Goal: Task Accomplishment & Management: Use online tool/utility

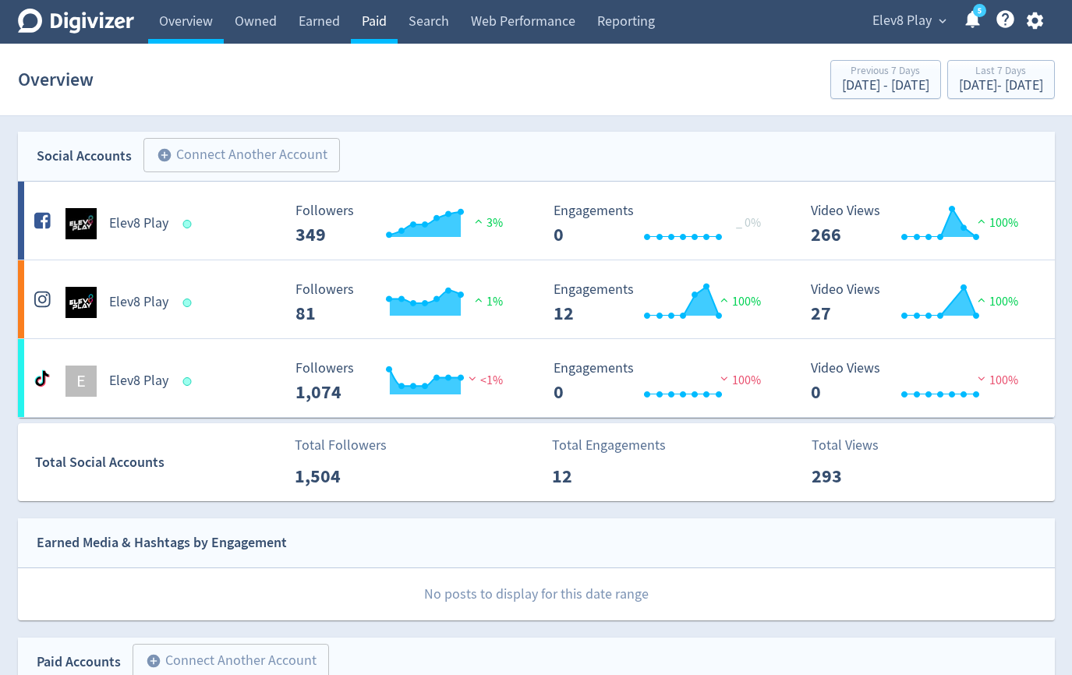
click at [382, 29] on link "Paid" at bounding box center [374, 22] width 47 height 44
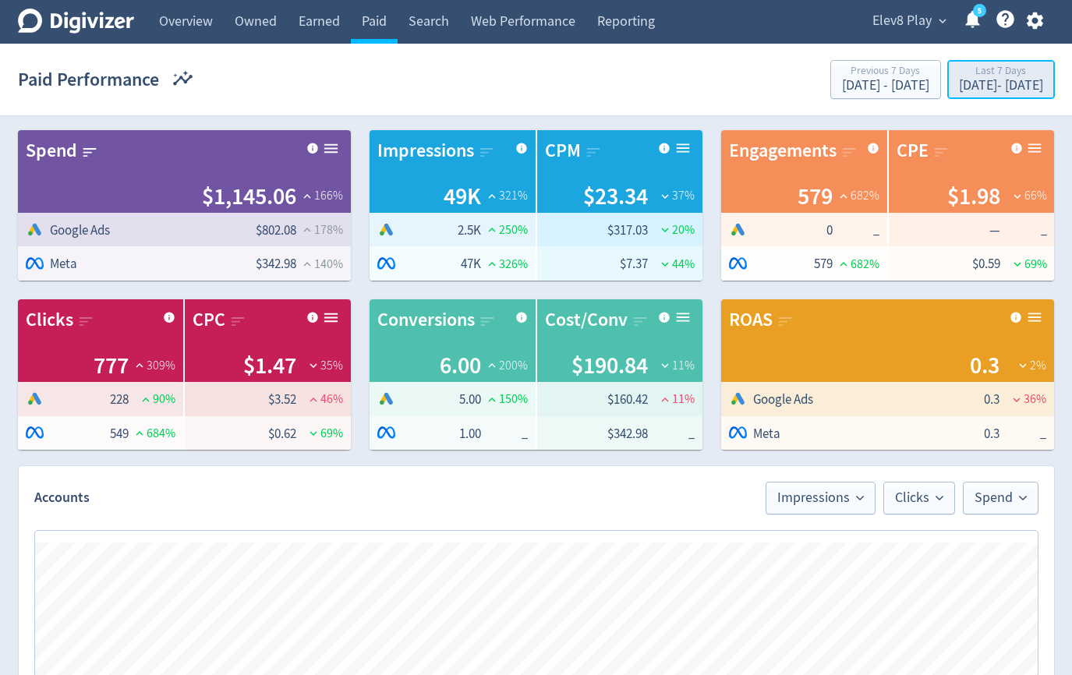
click at [959, 73] on div "Last 7 Days" at bounding box center [1001, 72] width 84 height 13
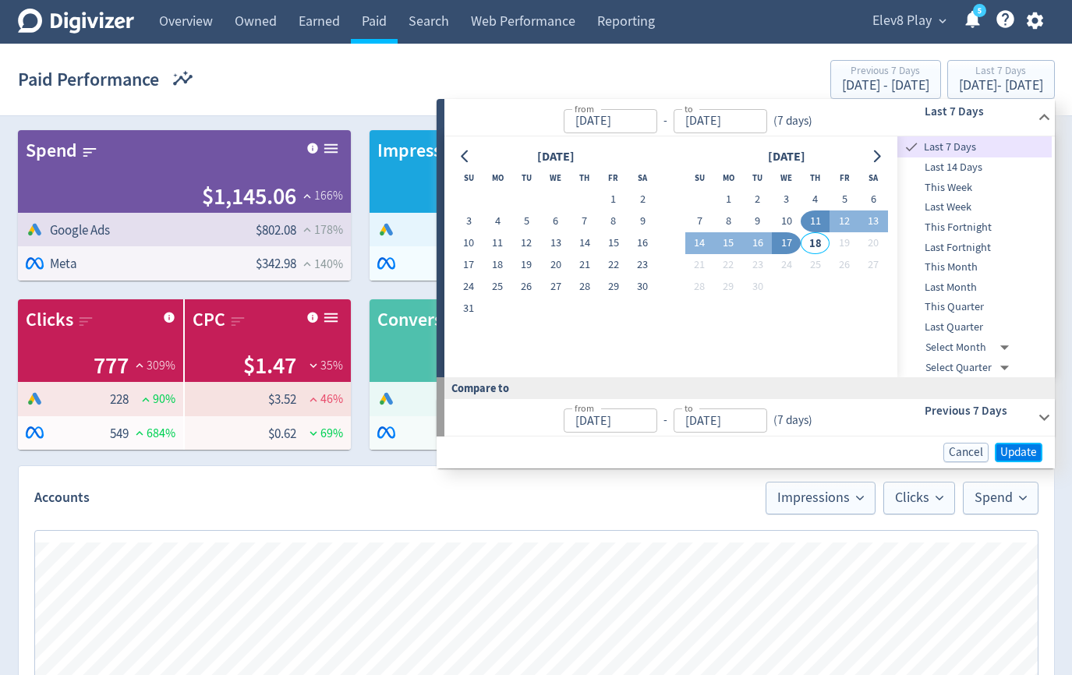
click at [1015, 453] on span "Update" at bounding box center [1019, 453] width 37 height 12
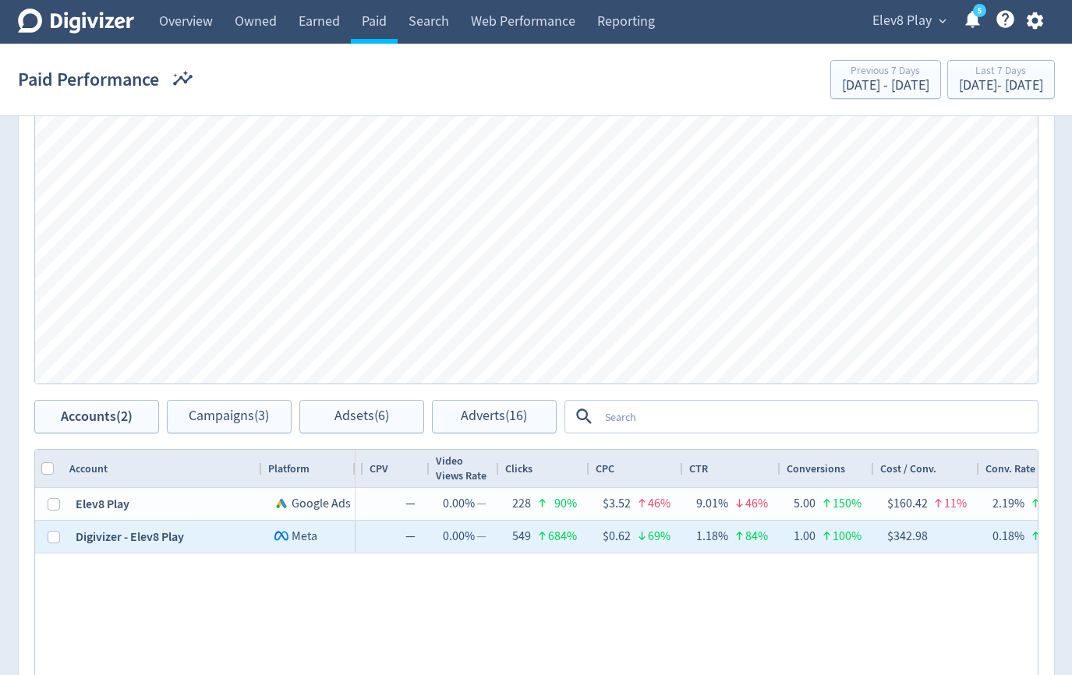
scroll to position [0, 754]
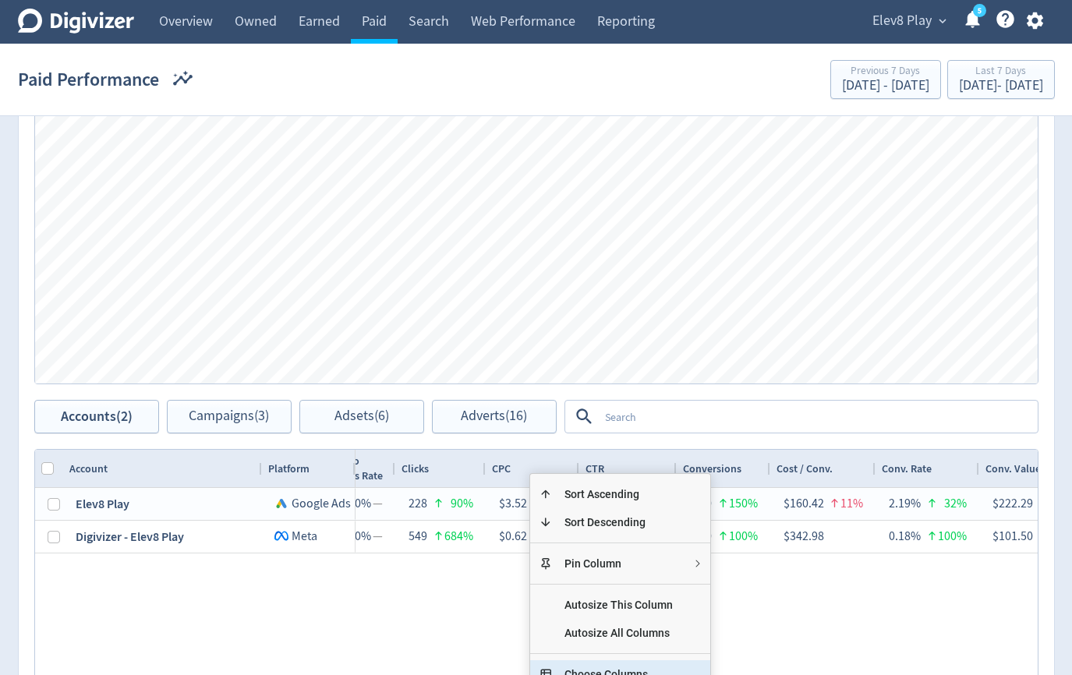
click at [587, 667] on span "Choose Columns" at bounding box center [618, 675] width 133 height 28
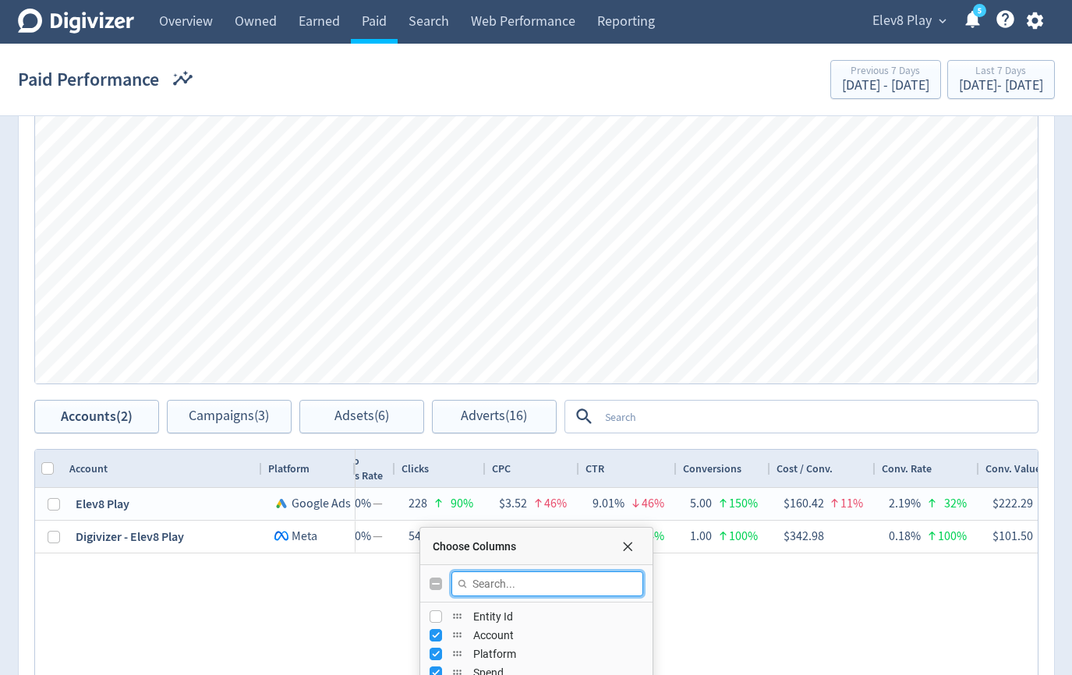
click at [521, 586] on input "Filter Columns Input" at bounding box center [548, 584] width 192 height 25
type input "reach"
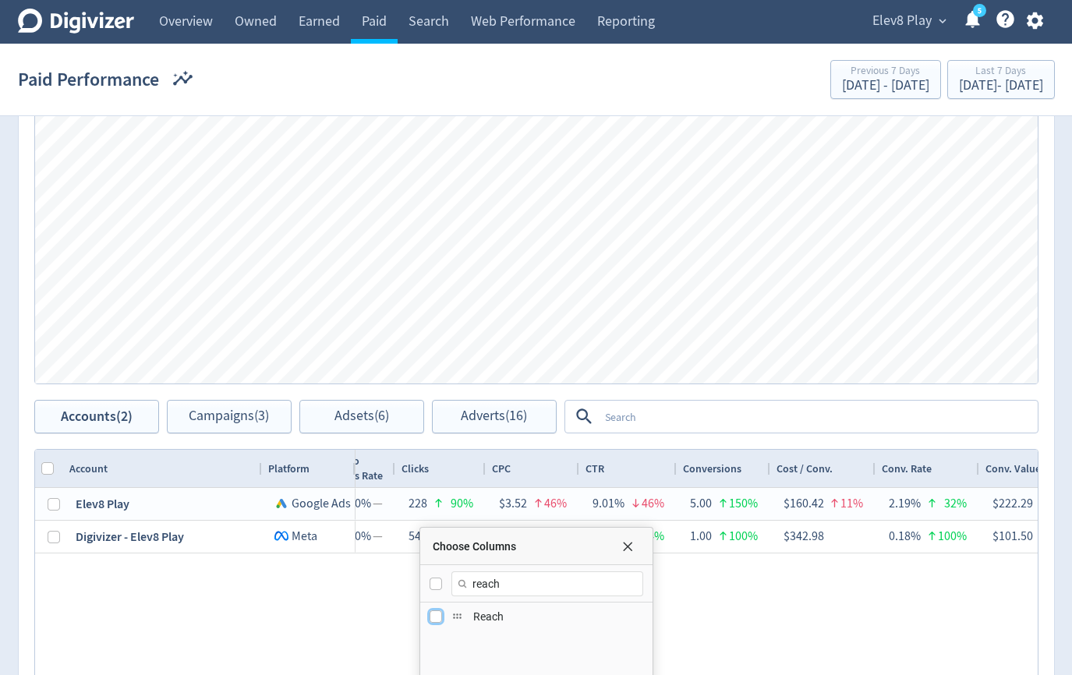
click at [431, 619] on input "Press SPACE to toggle visibility (hidden)" at bounding box center [436, 617] width 12 height 12
checkbox input "true"
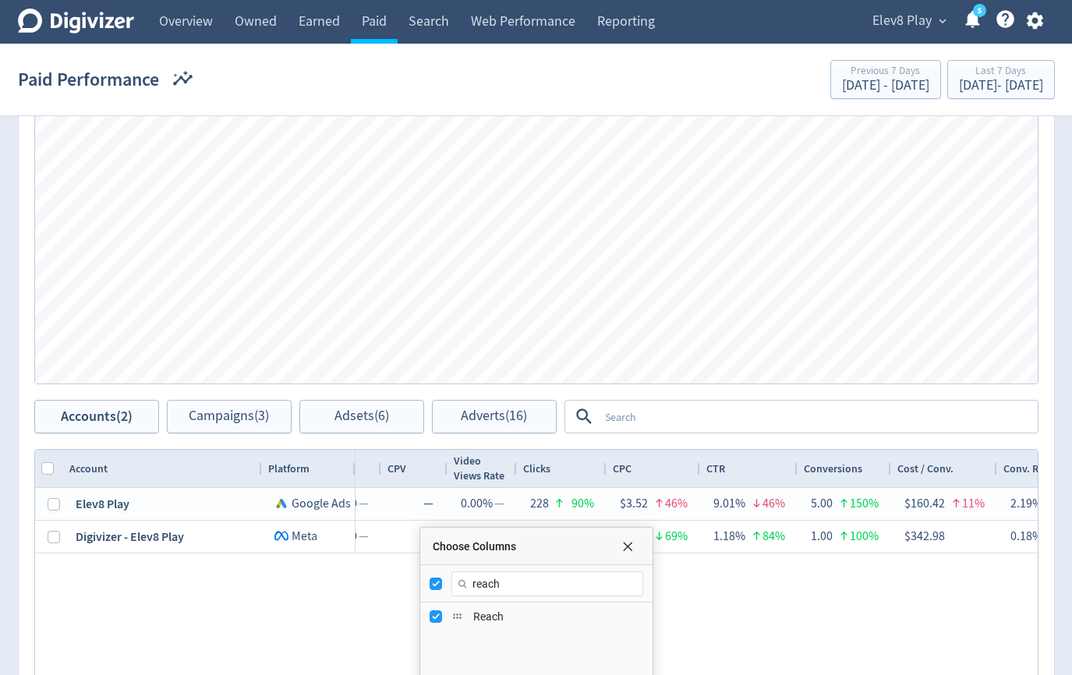
click at [734, 615] on div "$802.08 178% 2,530 250% $317.03 20% — 0 — — 0.00% — 0 — — 0.00% — 228 90% $3.52…" at bounding box center [697, 646] width 682 height 317
click at [623, 540] on span "Choose Columns" at bounding box center [628, 546] width 12 height 12
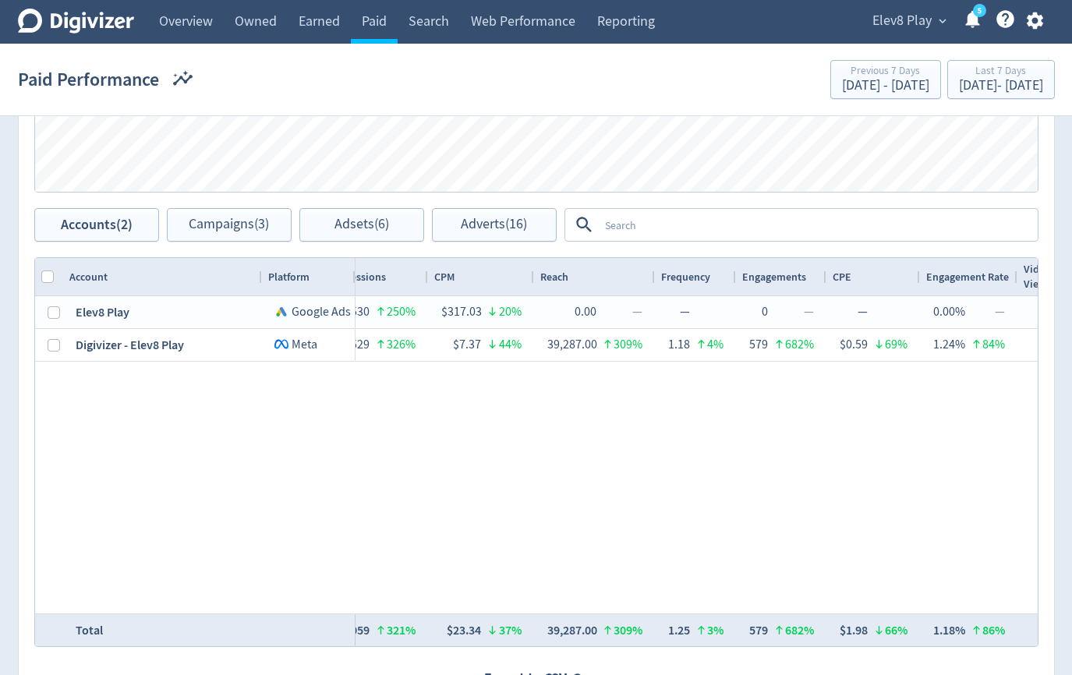
scroll to position [648, 0]
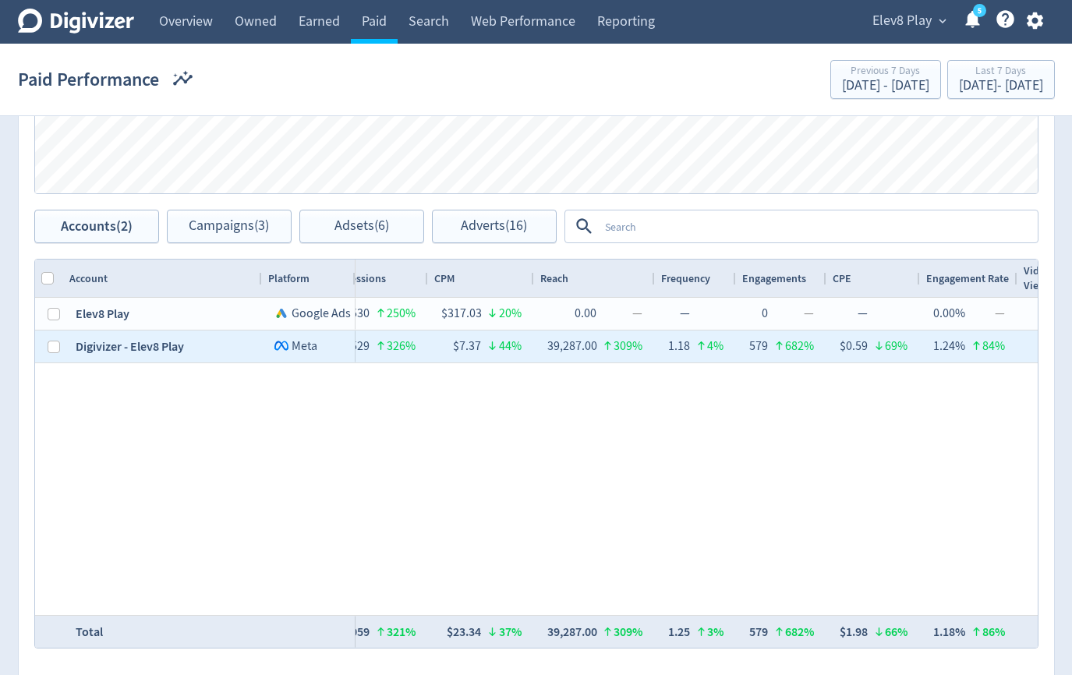
click at [65, 347] on div "Digivizer - Elev8 Play" at bounding box center [162, 347] width 199 height 32
click at [58, 349] on input "Press Space to toggle row selection (unchecked)" at bounding box center [54, 347] width 12 height 12
checkbox input "true"
checkbox input "false"
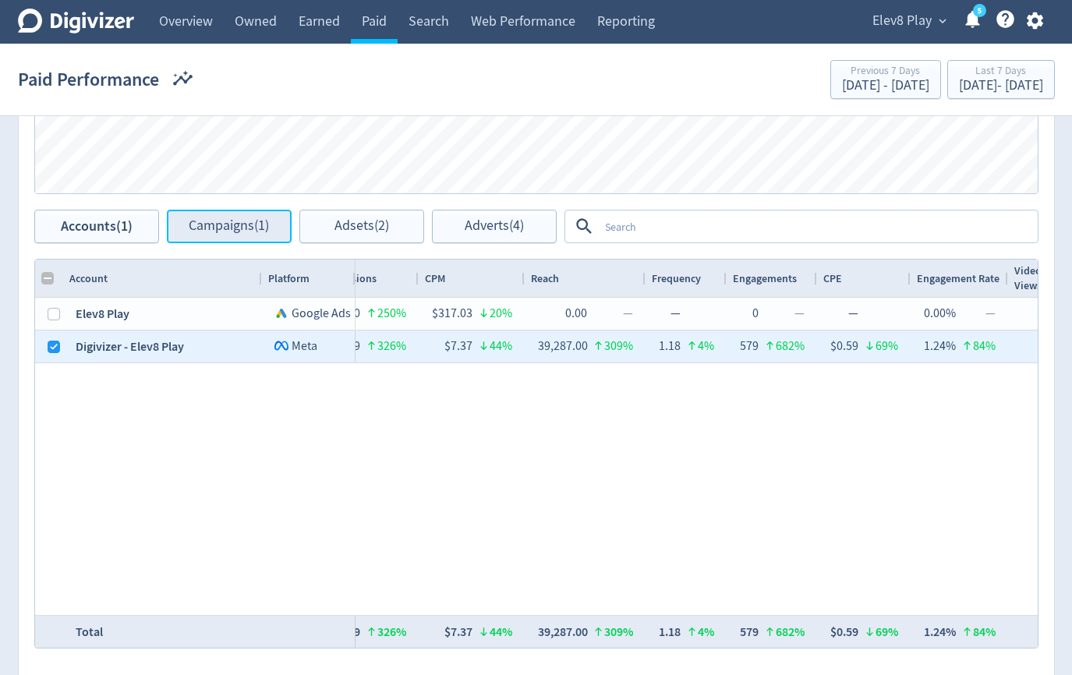
click at [207, 219] on span "Campaigns (1)" at bounding box center [229, 226] width 80 height 15
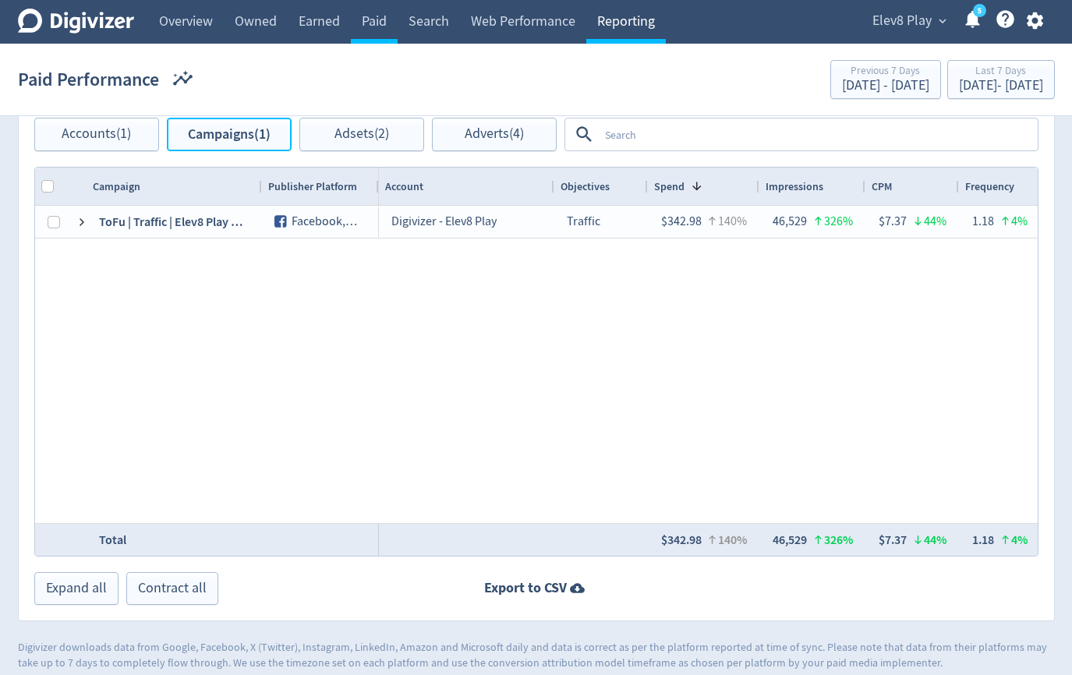
scroll to position [755, 0]
